Goal: Task Accomplishment & Management: Manage account settings

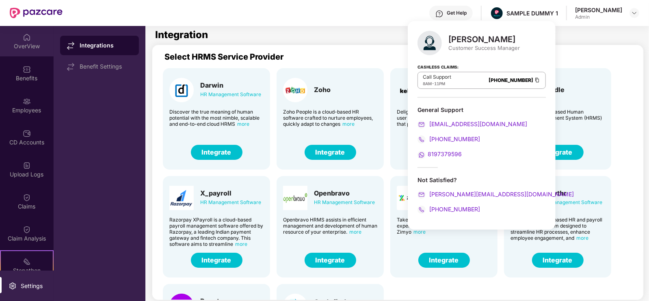
scroll to position [26, 0]
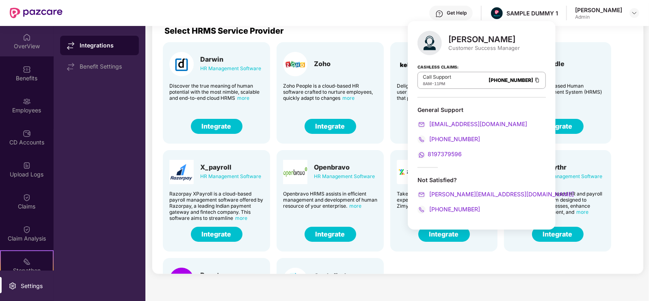
click at [27, 33] on img at bounding box center [27, 37] width 8 height 8
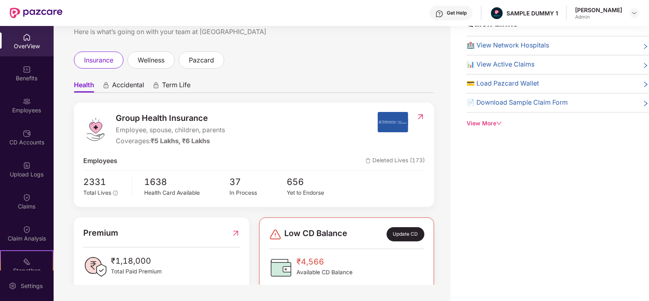
scroll to position [19, 0]
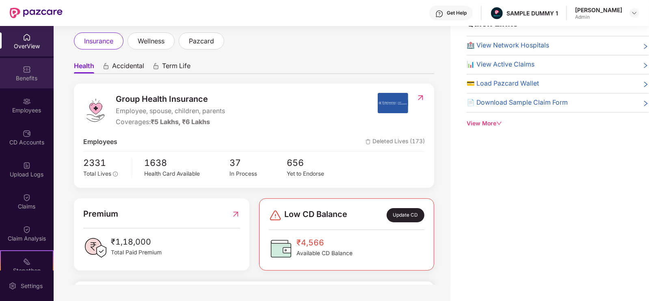
click at [43, 80] on div "Benefits" at bounding box center [27, 78] width 54 height 8
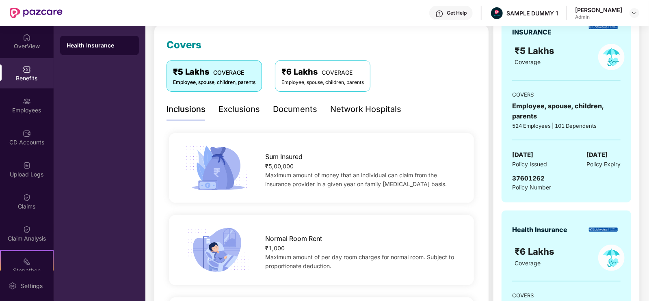
scroll to position [110, 0]
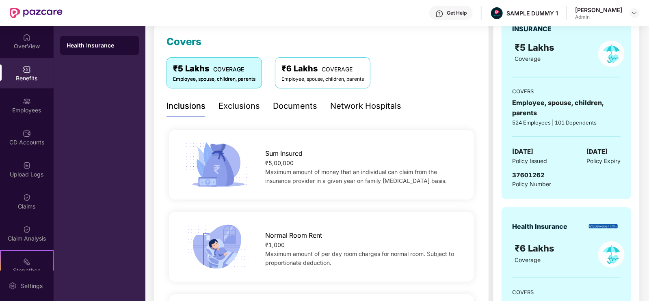
click at [373, 105] on div "Network Hospitals" at bounding box center [365, 106] width 71 height 13
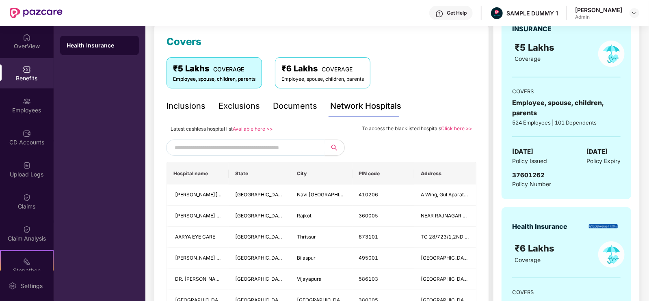
click at [279, 151] on input "text" at bounding box center [244, 148] width 139 height 12
type input "******"
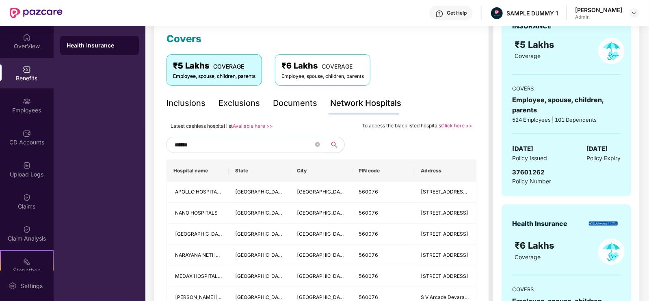
scroll to position [106, 0]
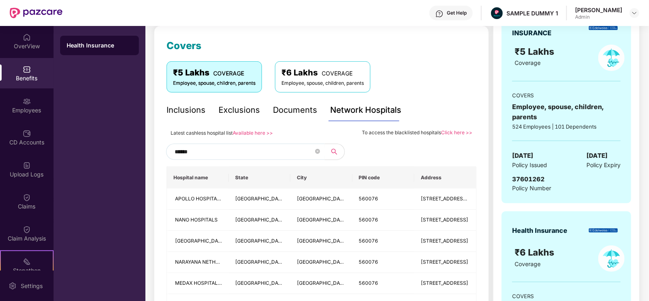
click at [217, 146] on input "******" at bounding box center [244, 152] width 139 height 12
click at [217, 146] on input "text" at bounding box center [244, 152] width 139 height 12
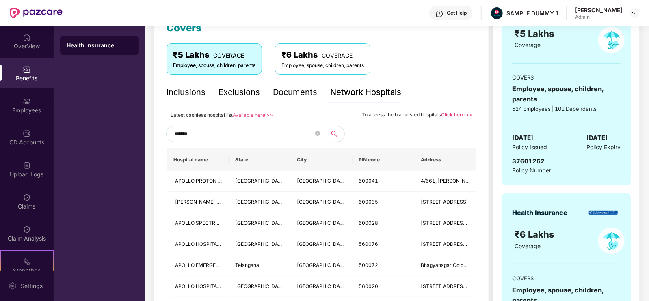
scroll to position [124, 0]
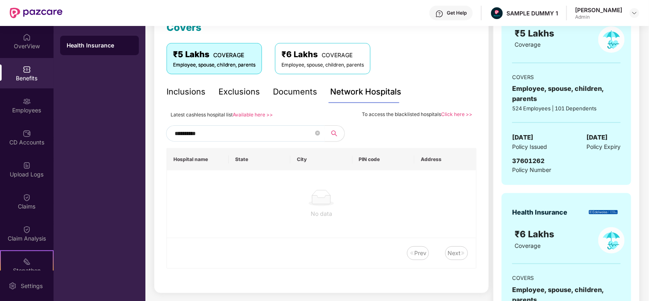
type input "**********"
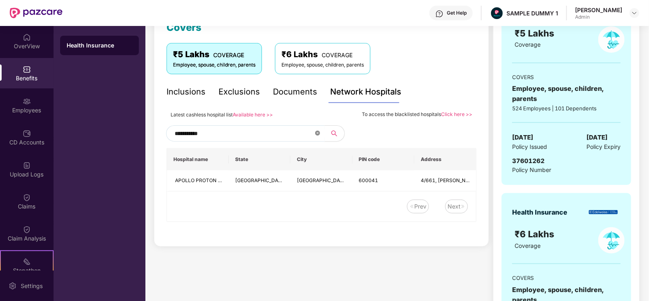
click at [318, 133] on icon "close-circle" at bounding box center [317, 133] width 5 height 5
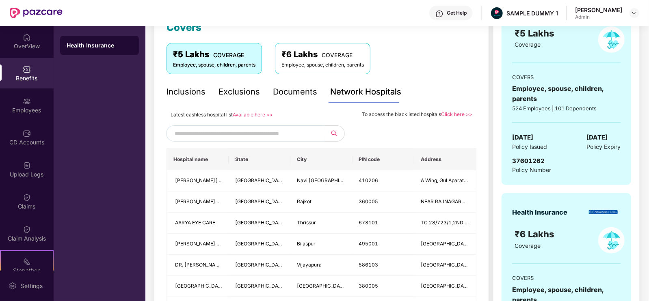
click at [175, 82] on div "Inclusions" at bounding box center [186, 92] width 39 height 22
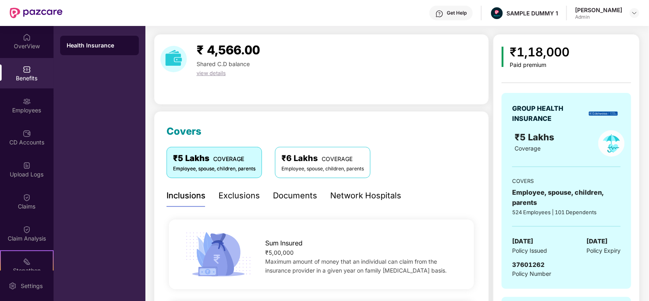
scroll to position [0, 0]
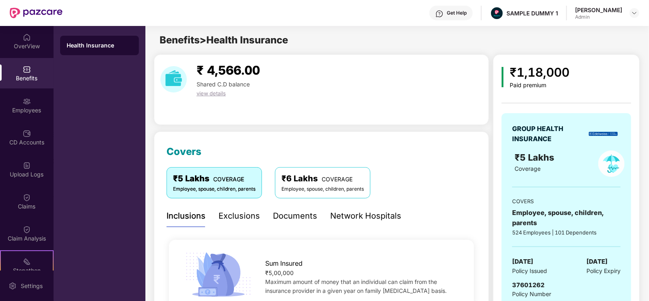
click at [242, 216] on div "Exclusions" at bounding box center [238, 216] width 41 height 13
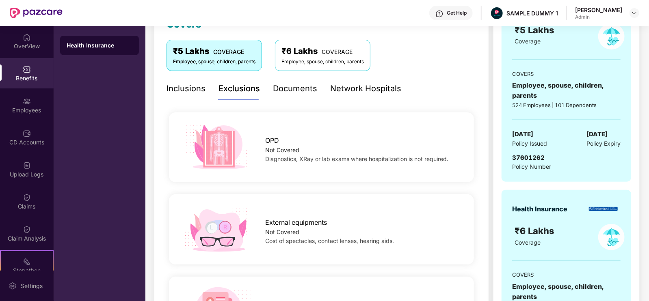
scroll to position [84, 0]
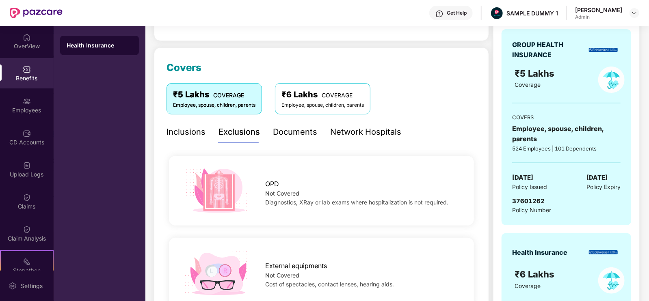
click at [304, 139] on div "Documents" at bounding box center [295, 132] width 44 height 22
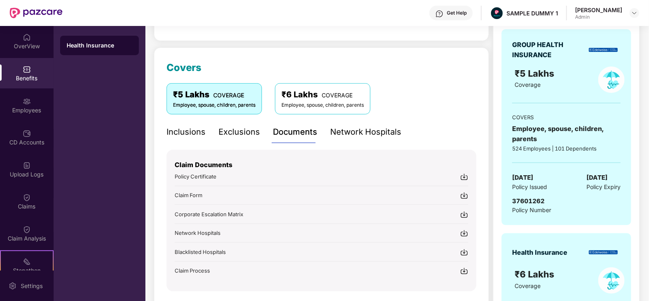
scroll to position [0, 0]
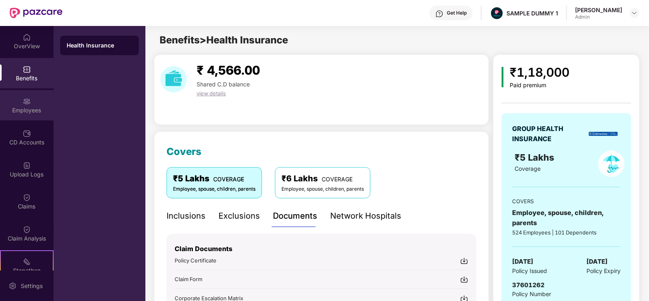
click at [36, 108] on div "Employees" at bounding box center [27, 110] width 54 height 8
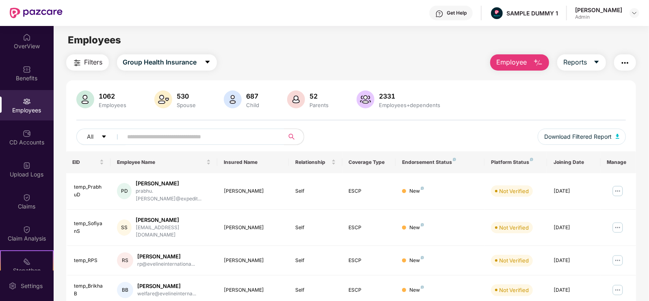
click at [520, 60] on span "Employee" at bounding box center [511, 62] width 30 height 10
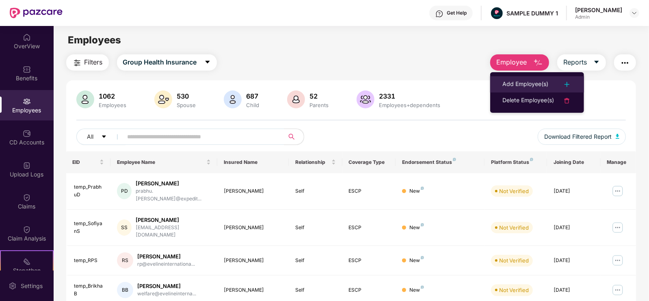
click at [526, 80] on div "Add Employee(s)" at bounding box center [525, 85] width 46 height 10
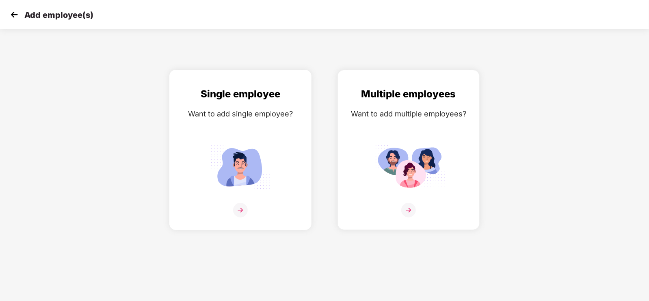
click at [250, 160] on img at bounding box center [240, 167] width 73 height 51
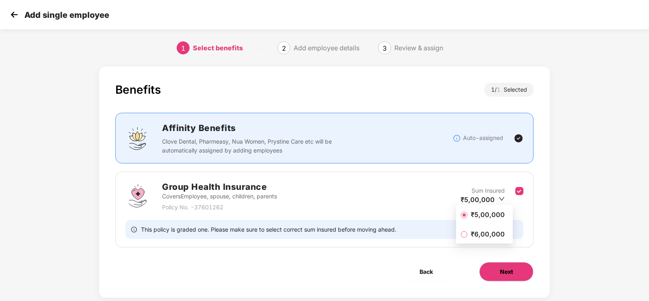
click at [513, 265] on button "Next" at bounding box center [506, 271] width 54 height 19
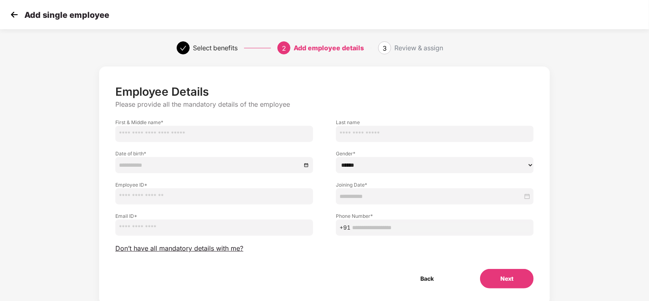
click at [0, 27] on div "Add single employee" at bounding box center [324, 14] width 649 height 29
click at [14, 15] on img at bounding box center [14, 15] width 12 height 12
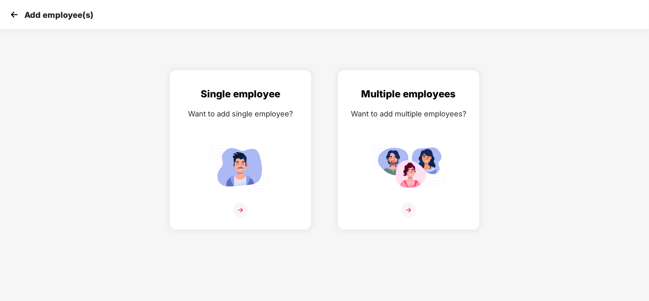
click at [14, 15] on img at bounding box center [14, 15] width 12 height 12
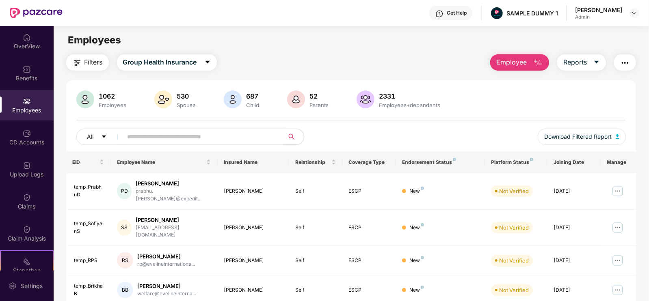
click at [514, 69] on button "Employee" at bounding box center [519, 62] width 59 height 16
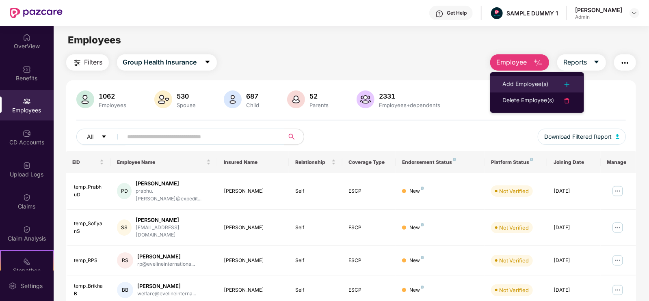
click at [506, 80] on div "Add Employee(s)" at bounding box center [525, 85] width 46 height 10
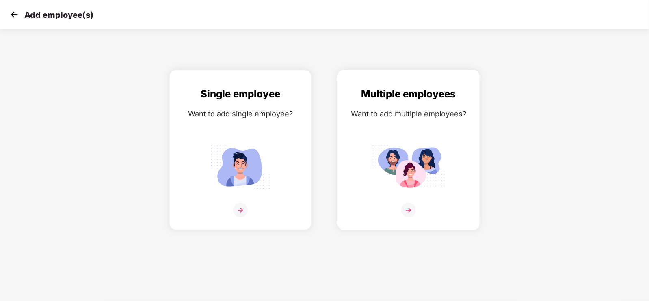
click at [439, 127] on div "Multiple employees Want to add multiple employees?" at bounding box center [408, 156] width 125 height 141
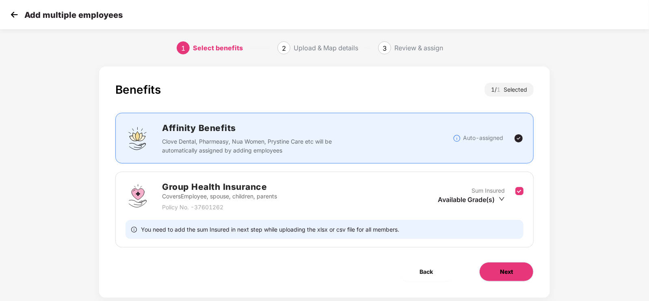
drag, startPoint x: 503, startPoint y: 271, endPoint x: 523, endPoint y: 264, distance: 21.7
click at [523, 264] on button "Next" at bounding box center [506, 271] width 54 height 19
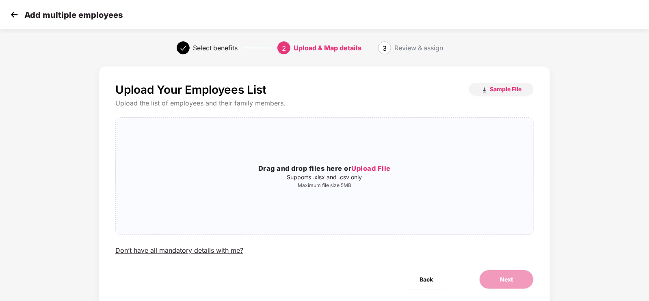
click at [18, 14] on img at bounding box center [14, 15] width 12 height 12
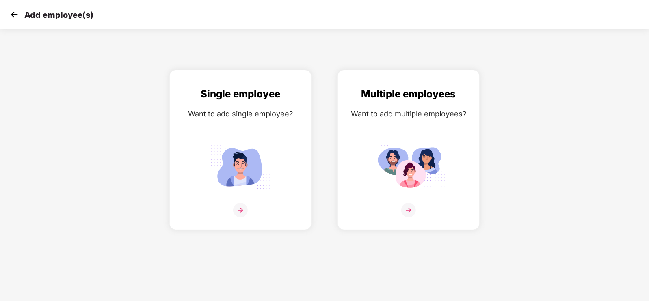
click at [18, 14] on img at bounding box center [14, 15] width 12 height 12
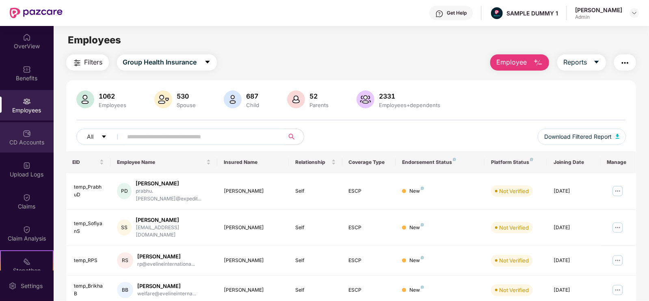
click at [34, 141] on div "CD Accounts" at bounding box center [27, 142] width 54 height 8
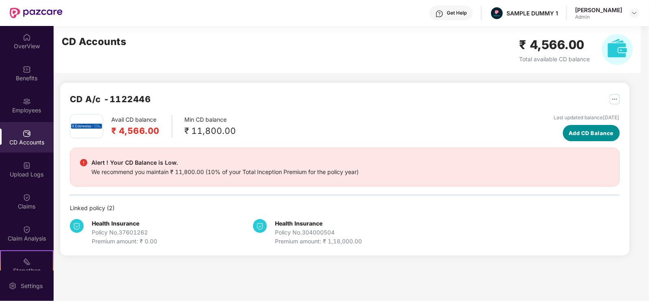
click at [563, 126] on button "Add CD Balance" at bounding box center [591, 133] width 57 height 16
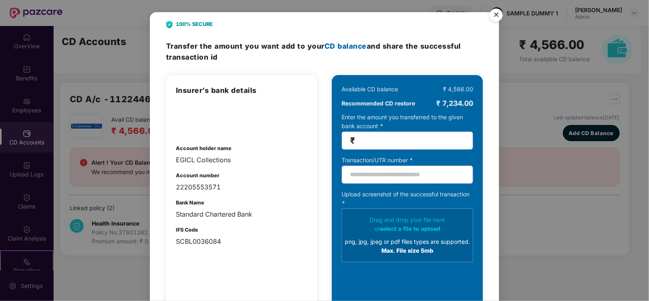
click at [497, 17] on img "Close" at bounding box center [496, 16] width 23 height 23
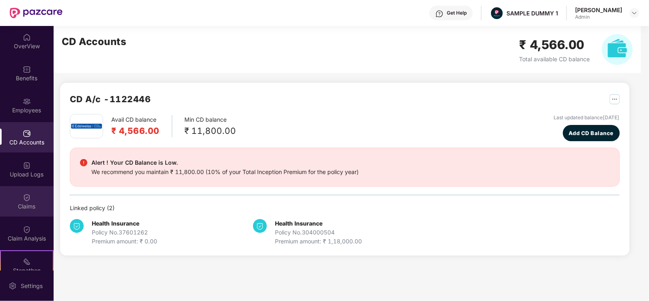
click at [29, 208] on div "Claims" at bounding box center [27, 207] width 54 height 8
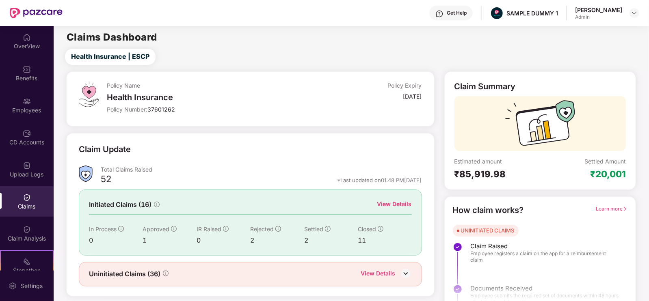
scroll to position [16, 0]
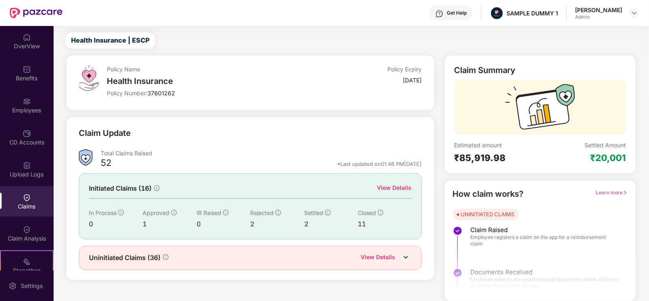
click at [382, 185] on div "View Details" at bounding box center [394, 188] width 35 height 9
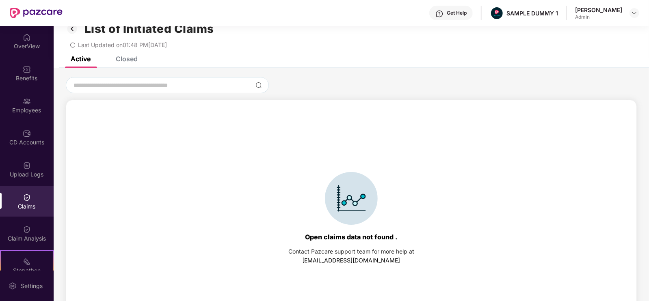
click at [125, 59] on div "Closed" at bounding box center [127, 59] width 22 height 8
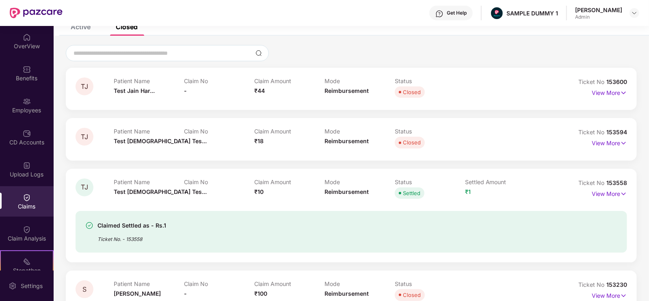
scroll to position [49, 0]
click at [596, 195] on p "View More" at bounding box center [609, 192] width 35 height 11
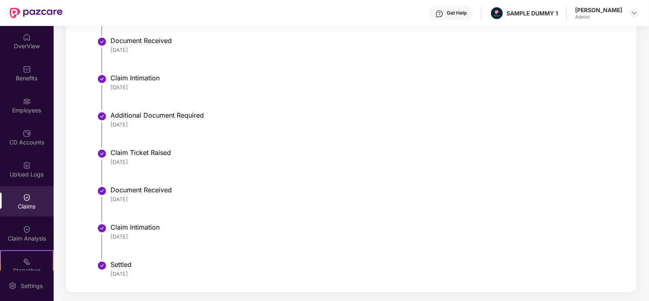
scroll to position [445, 0]
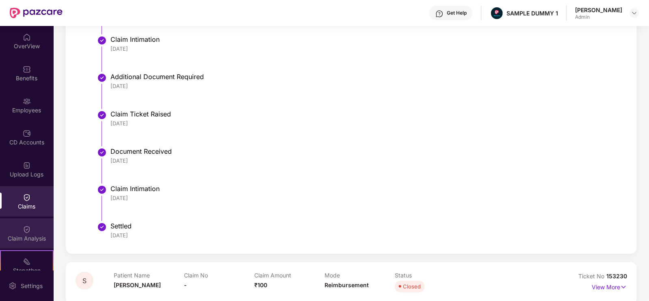
click at [14, 229] on div "Claim Analysis" at bounding box center [27, 233] width 54 height 30
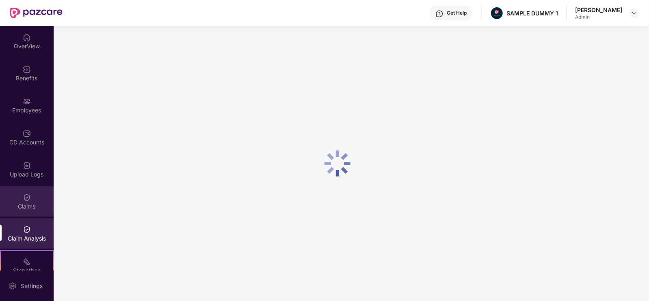
scroll to position [0, 0]
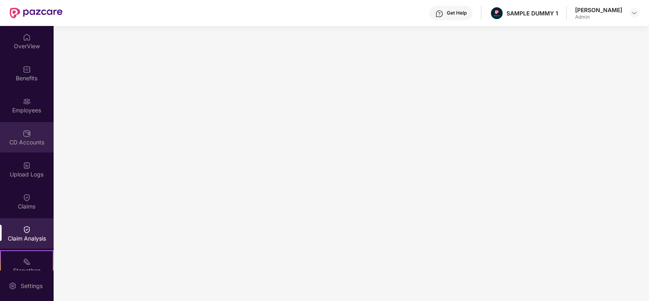
click at [27, 141] on div "CD Accounts" at bounding box center [27, 142] width 54 height 8
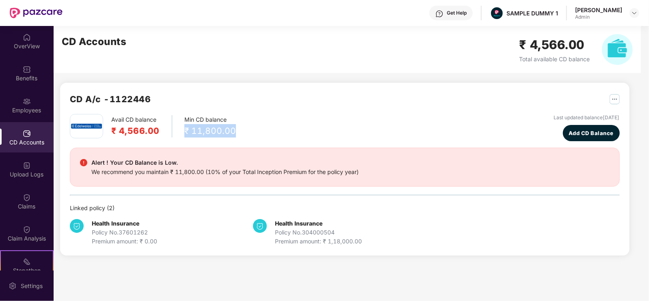
drag, startPoint x: 177, startPoint y: 127, endPoint x: 238, endPoint y: 125, distance: 61.4
click at [238, 125] on div "Avail CD balance ₹ 4,566.00 Min CD balance ₹ 11,800.00 Last updated balance [DA…" at bounding box center [345, 127] width 550 height 27
click at [251, 139] on div "Avail CD balance ₹ 4,566.00 Min CD balance ₹ 11,800.00 Last updated balance [DA…" at bounding box center [345, 127] width 550 height 27
click at [569, 135] on span "Add CD Balance" at bounding box center [591, 133] width 45 height 8
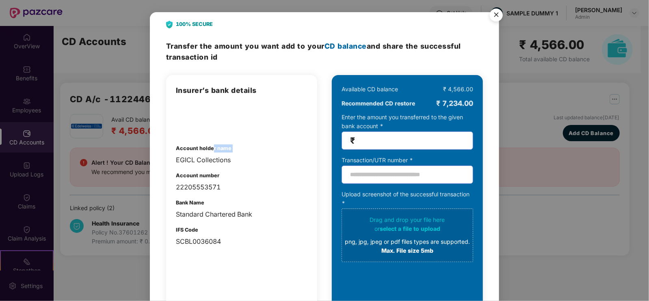
drag, startPoint x: 171, startPoint y: 158, endPoint x: 212, endPoint y: 153, distance: 41.4
click at [212, 153] on div "Insurer’s bank details Account holder name EGICL Collections Account number 222…" at bounding box center [241, 205] width 151 height 260
click at [212, 153] on div "Account holder name EGICL Collections" at bounding box center [242, 155] width 132 height 21
click at [498, 15] on img "Close" at bounding box center [496, 16] width 23 height 23
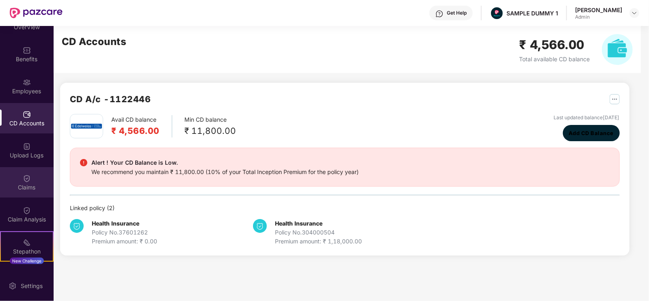
scroll to position [20, 0]
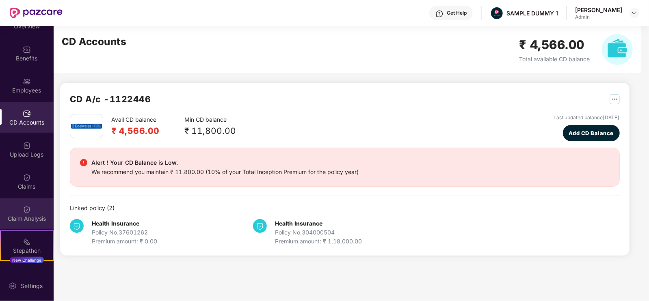
click at [21, 215] on div "Claim Analysis" at bounding box center [27, 219] width 54 height 8
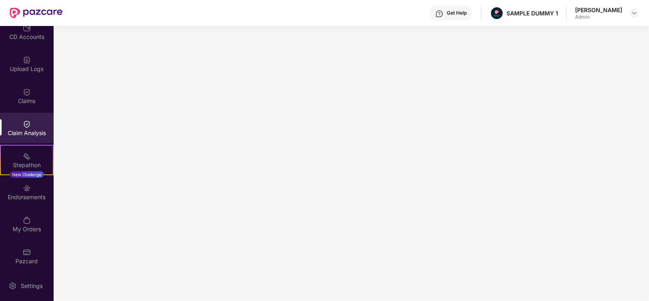
scroll to position [106, 0]
click at [30, 280] on div "Settings" at bounding box center [27, 286] width 54 height 30
